Goal: Information Seeking & Learning: Learn about a topic

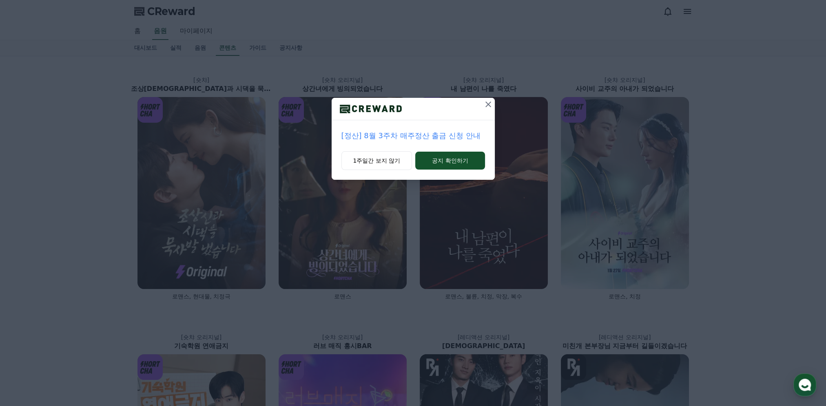
click at [488, 105] on icon at bounding box center [488, 105] width 10 height 10
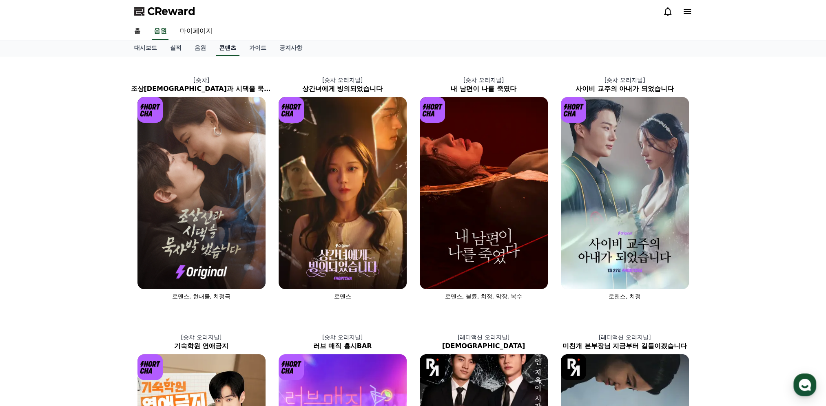
click at [228, 51] on link "콘텐츠" at bounding box center [228, 48] width 24 height 16
click at [160, 29] on link "음원" at bounding box center [160, 31] width 16 height 17
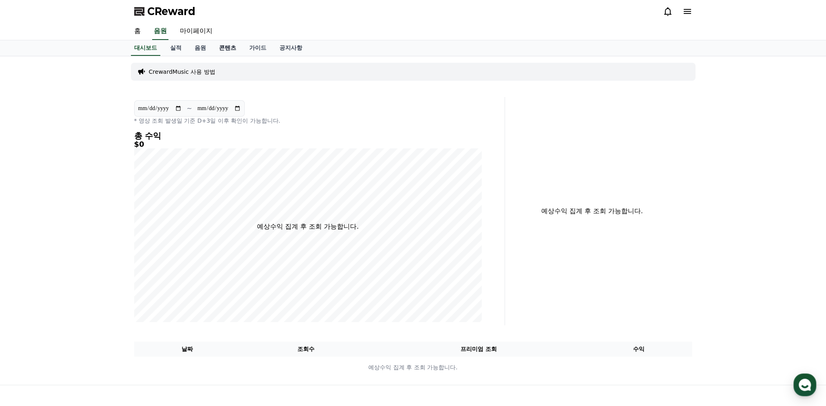
click at [224, 47] on link "콘텐츠" at bounding box center [228, 48] width 30 height 16
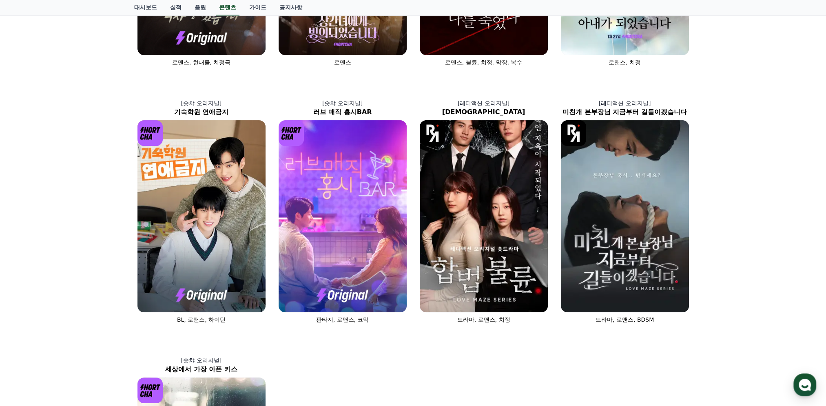
scroll to position [520, 0]
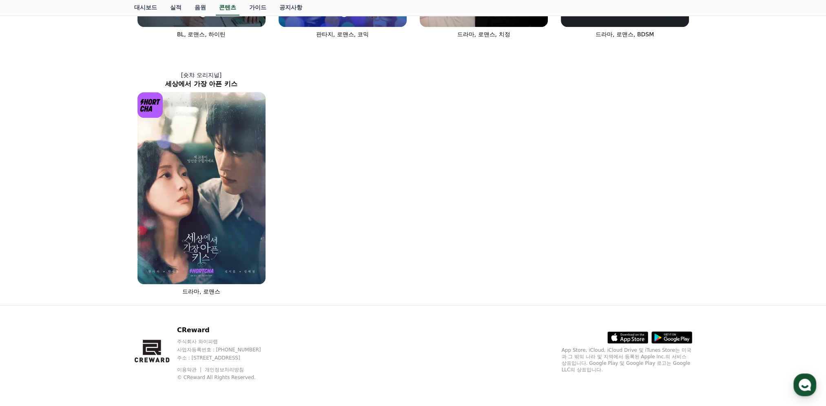
drag, startPoint x: 0, startPoint y: 216, endPoint x: 64, endPoint y: 225, distance: 65.1
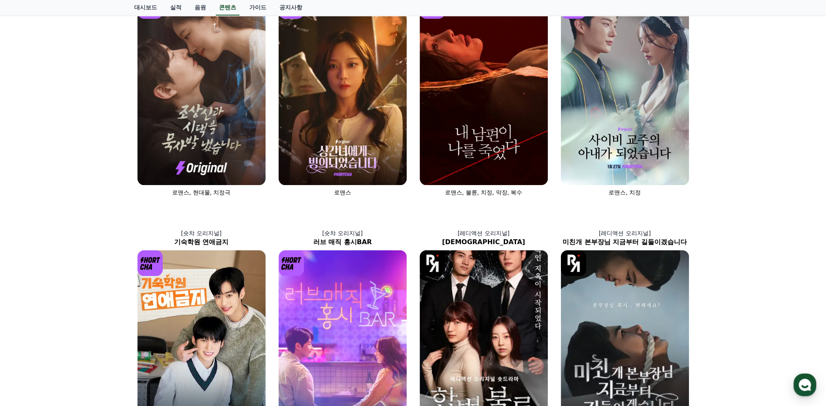
scroll to position [0, 0]
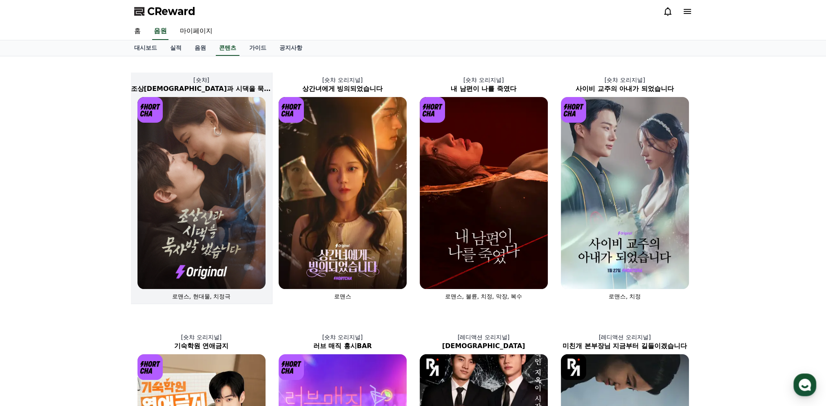
drag, startPoint x: 3, startPoint y: 123, endPoint x: 135, endPoint y: 139, distance: 133.1
